Goal: Information Seeking & Learning: Learn about a topic

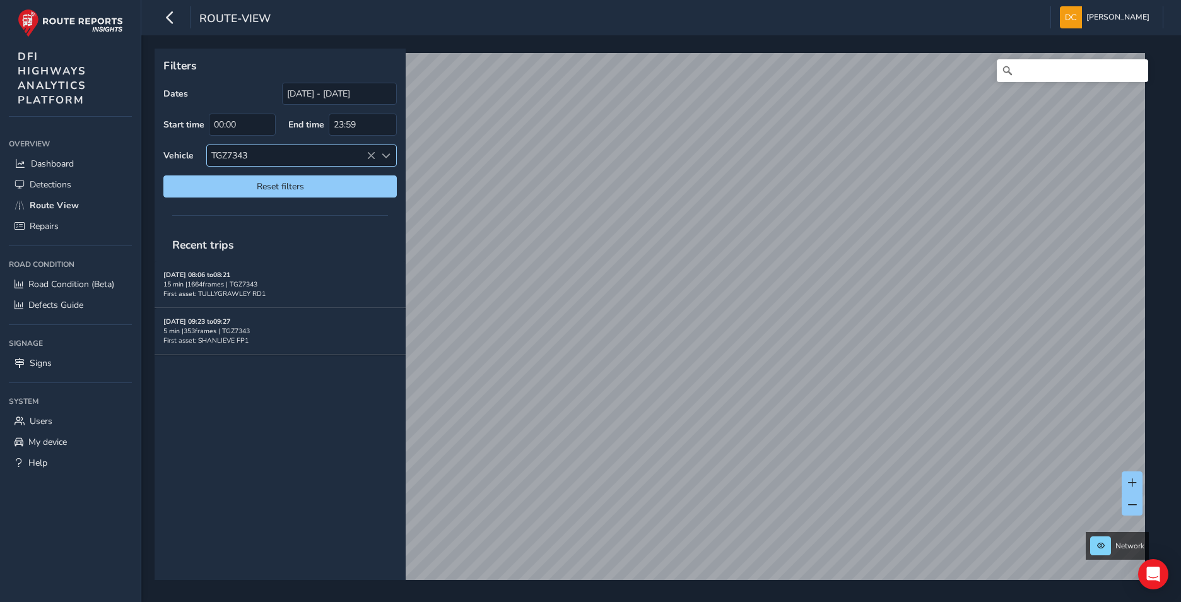
click at [367, 153] on icon at bounding box center [371, 155] width 9 height 9
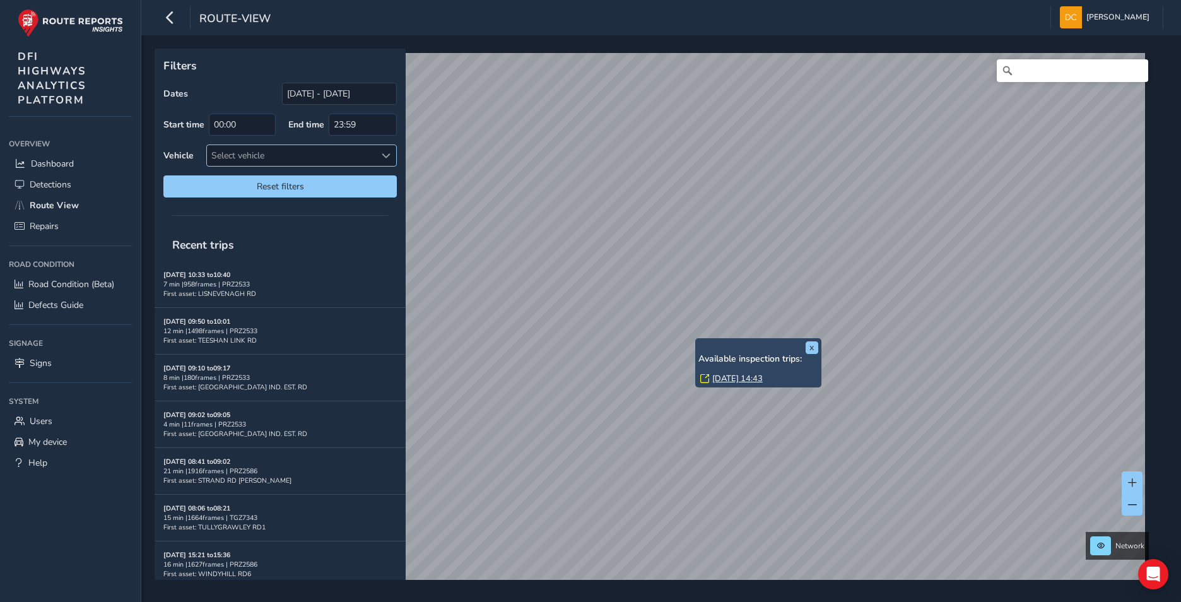
click at [387, 154] on span at bounding box center [386, 155] width 9 height 9
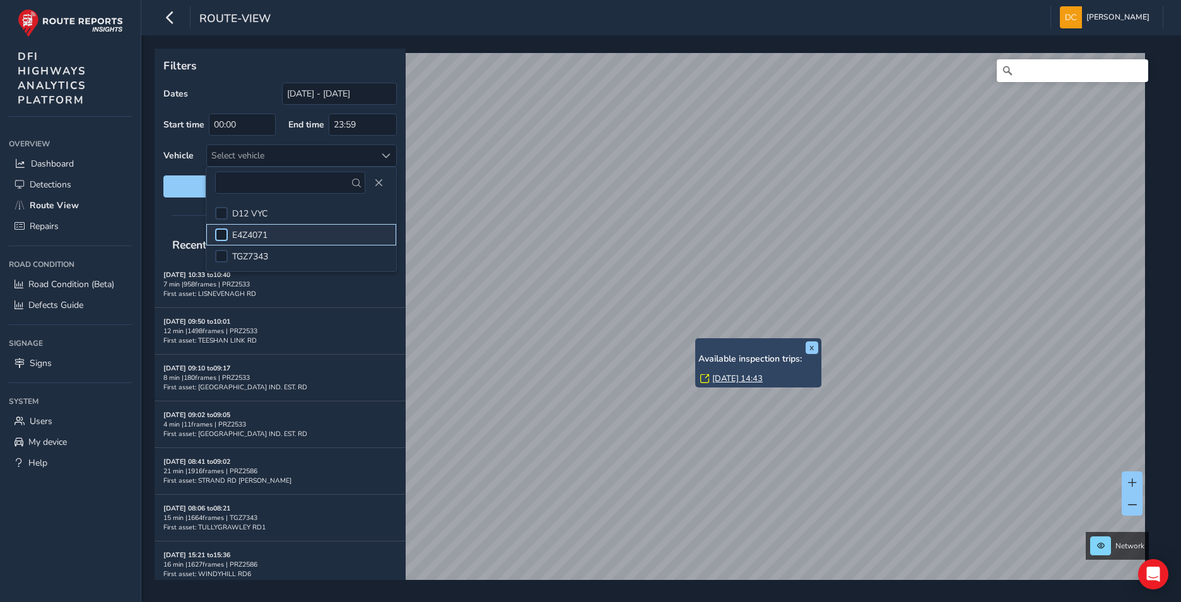
click at [225, 231] on div at bounding box center [221, 234] width 13 height 13
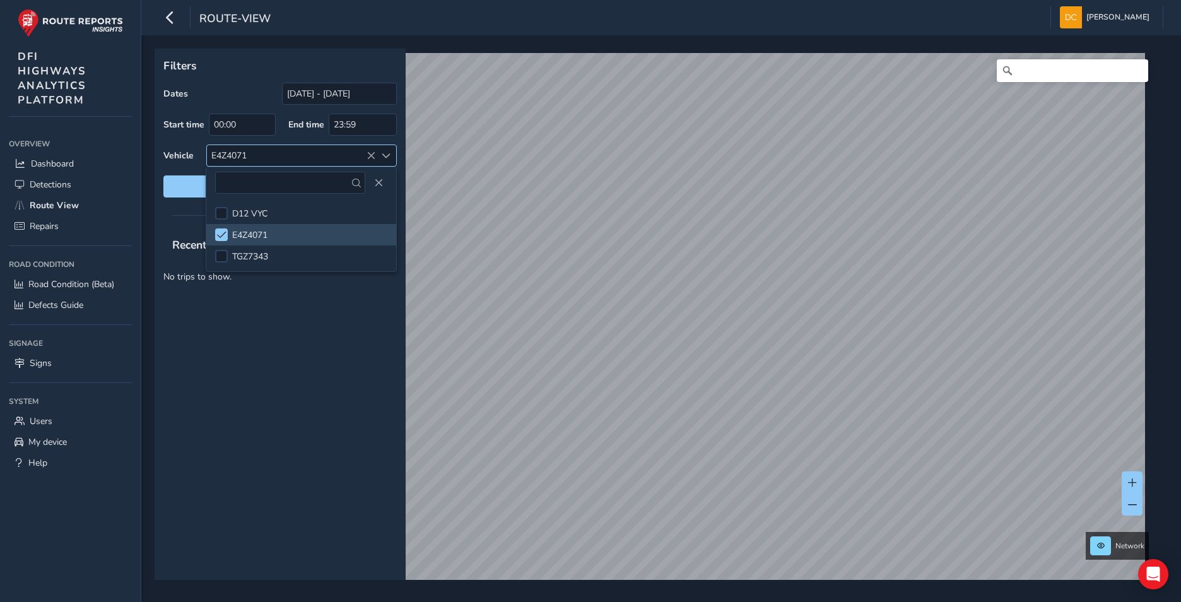
click at [372, 156] on icon at bounding box center [371, 155] width 9 height 9
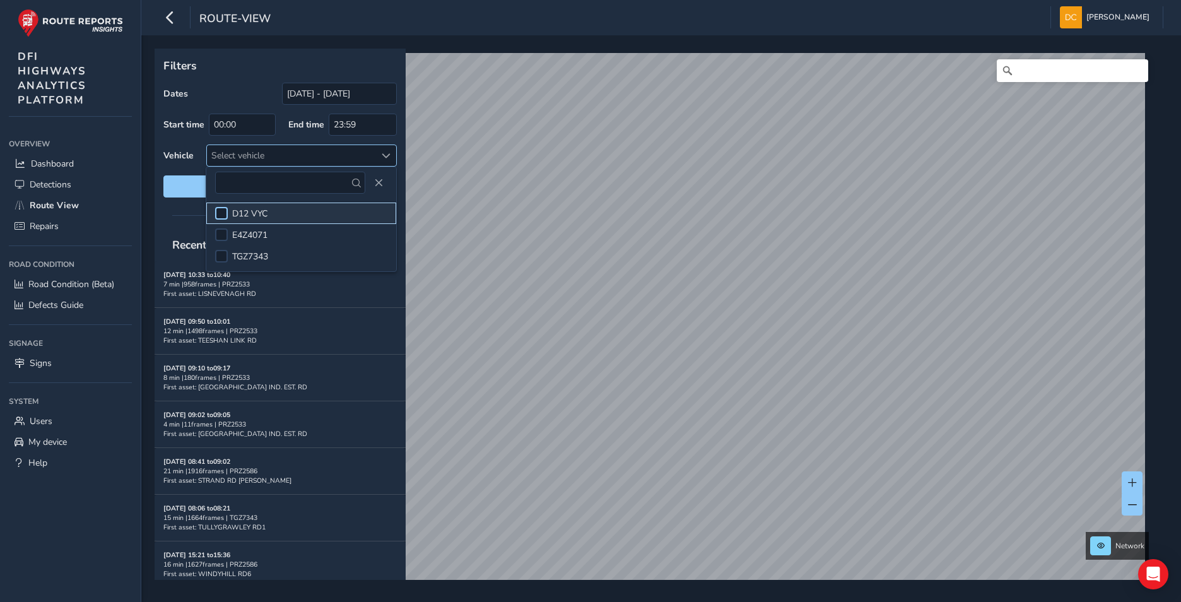
click at [222, 210] on div at bounding box center [221, 213] width 13 height 13
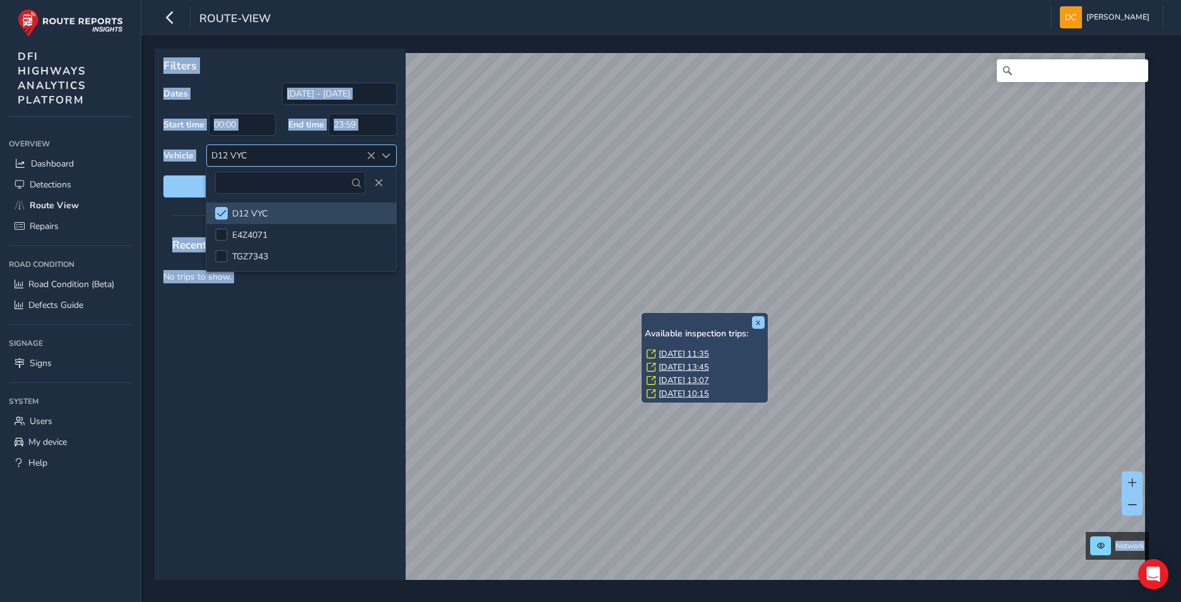
click at [338, 368] on div "Recent trips No trips to show." at bounding box center [280, 404] width 251 height 352
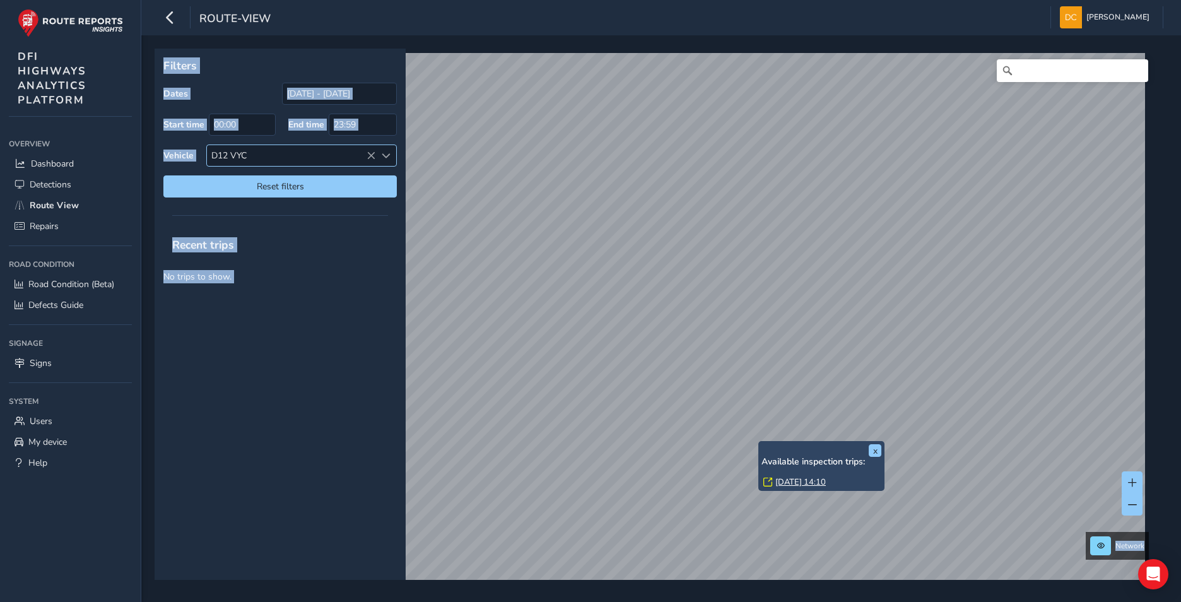
click at [762, 442] on div "x Available inspection trips: [DATE] 14:10" at bounding box center [822, 466] width 126 height 50
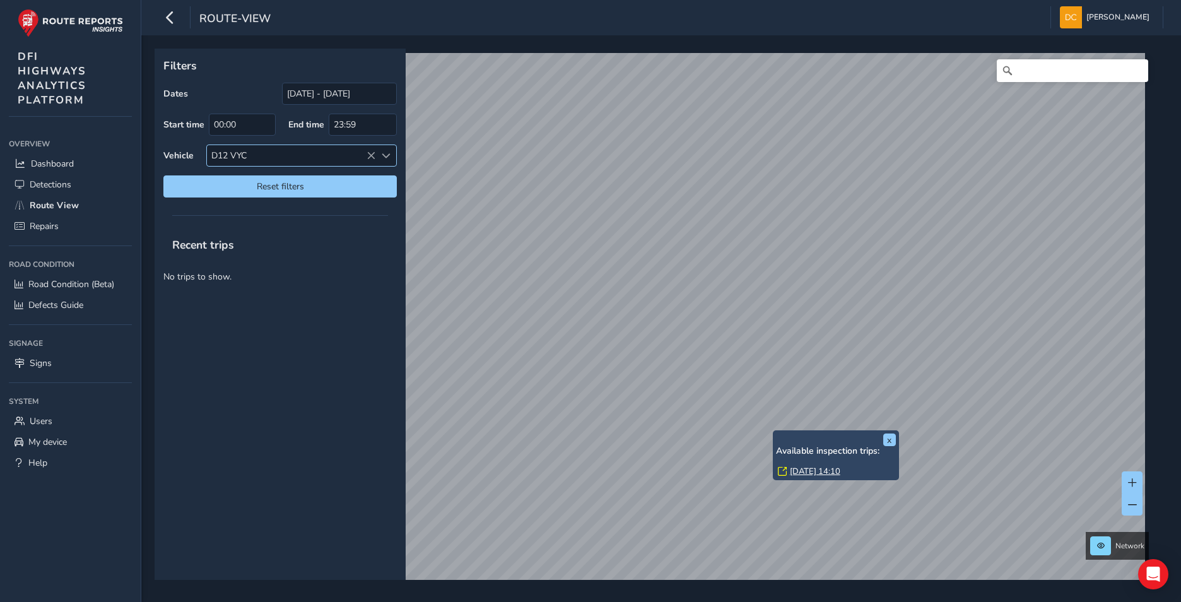
click at [802, 468] on link "[DATE] 14:10" at bounding box center [815, 471] width 50 height 11
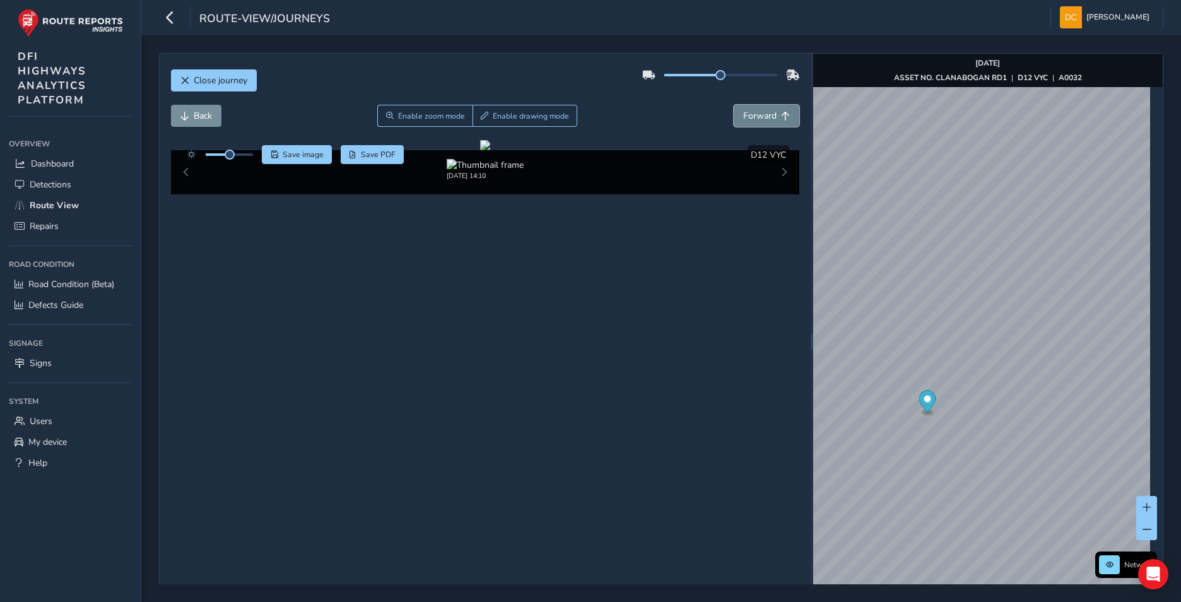
click at [781, 114] on span "Forward" at bounding box center [785, 116] width 9 height 9
click at [771, 114] on button "Forward" at bounding box center [767, 116] width 66 height 22
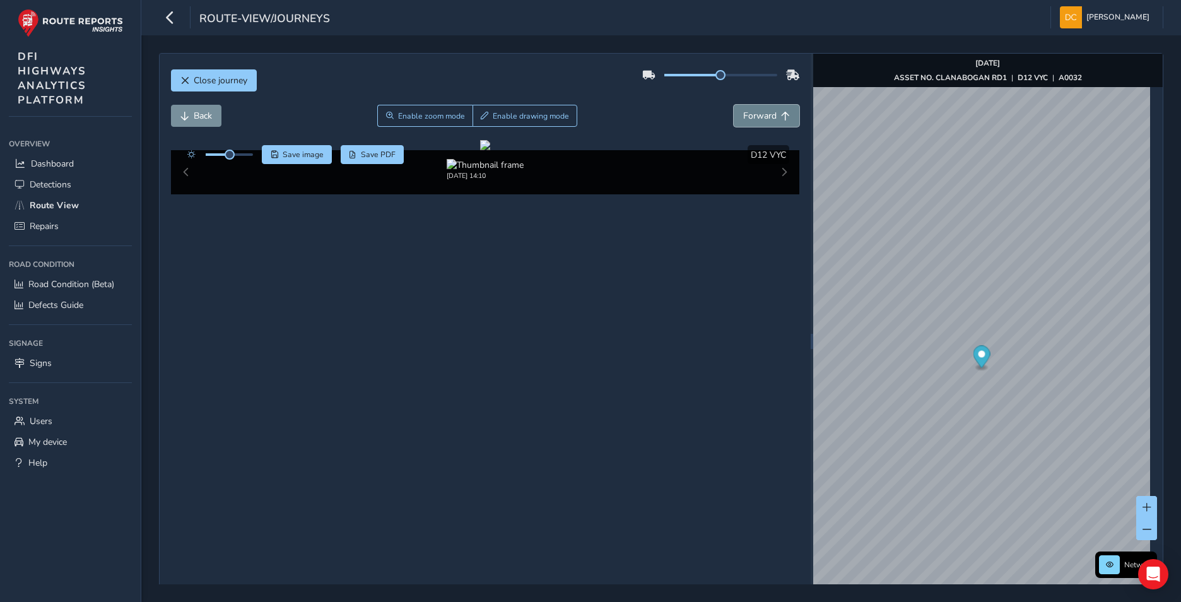
click at [771, 114] on button "Forward" at bounding box center [767, 116] width 66 height 22
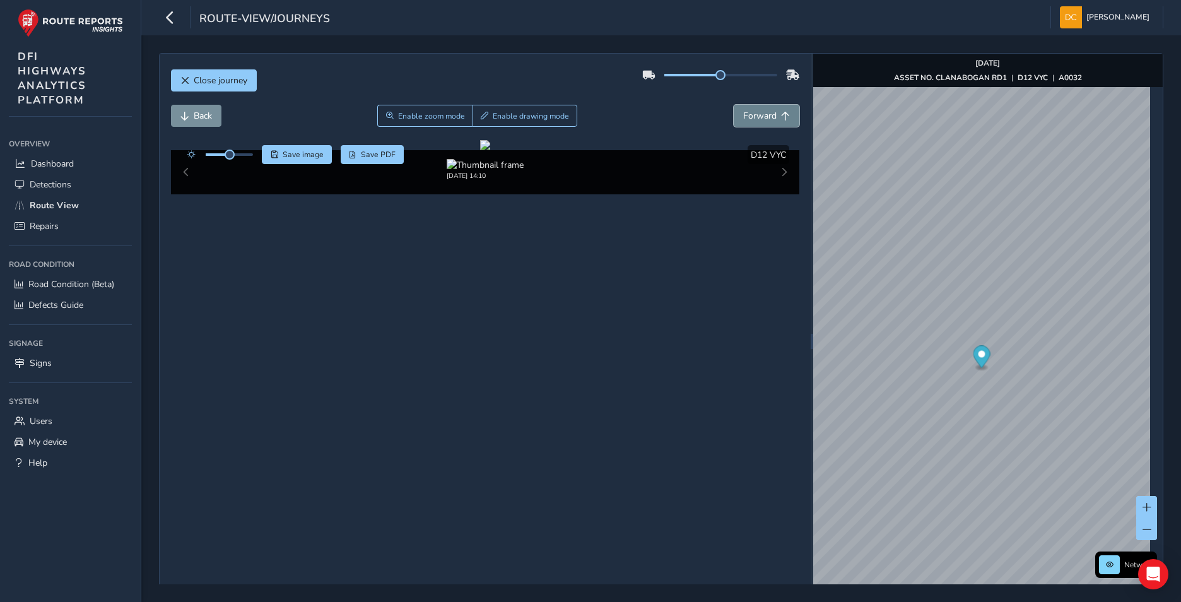
click at [771, 114] on button "Forward" at bounding box center [767, 116] width 66 height 22
